Goal: Navigation & Orientation: Find specific page/section

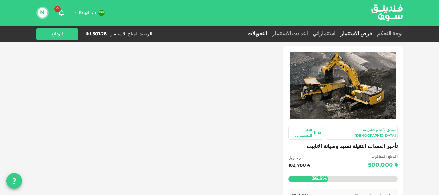
click at [270, 34] on link "التحويلات" at bounding box center [257, 34] width 25 height 5
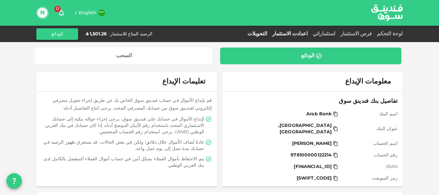
click at [309, 32] on link "اعدادت الاستثمار" at bounding box center [290, 34] width 41 height 5
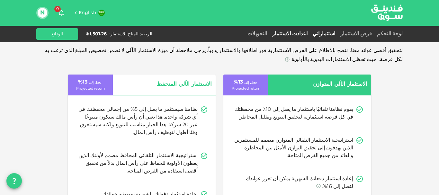
click at [332, 33] on link "استثماراتي" at bounding box center [324, 34] width 28 height 5
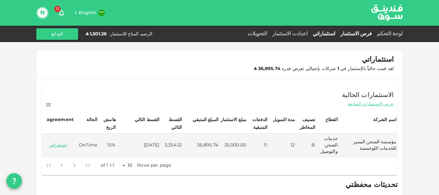
click at [362, 33] on link "فرص الاستثمار" at bounding box center [356, 34] width 37 height 5
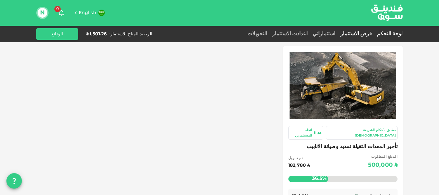
click at [389, 32] on link "لوحة التحكم" at bounding box center [389, 34] width 28 height 5
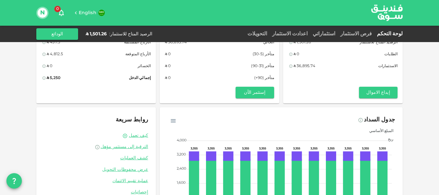
scroll to position [71, 0]
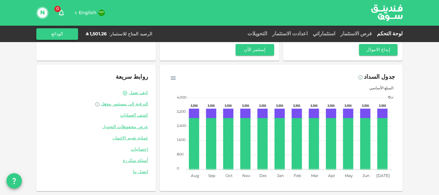
click at [174, 79] on icon "button" at bounding box center [173, 78] width 6 height 6
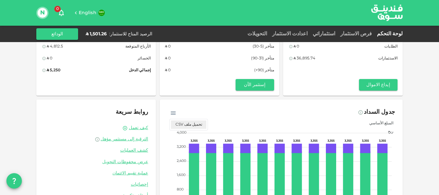
scroll to position [0, 0]
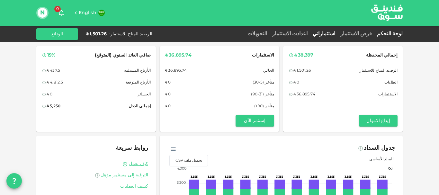
click at [330, 32] on link "استثماراتي" at bounding box center [324, 34] width 28 height 5
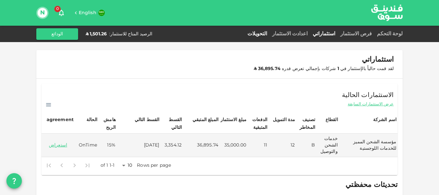
click at [270, 32] on link "التحويلات" at bounding box center [257, 34] width 25 height 5
